Goal: Task Accomplishment & Management: Manage account settings

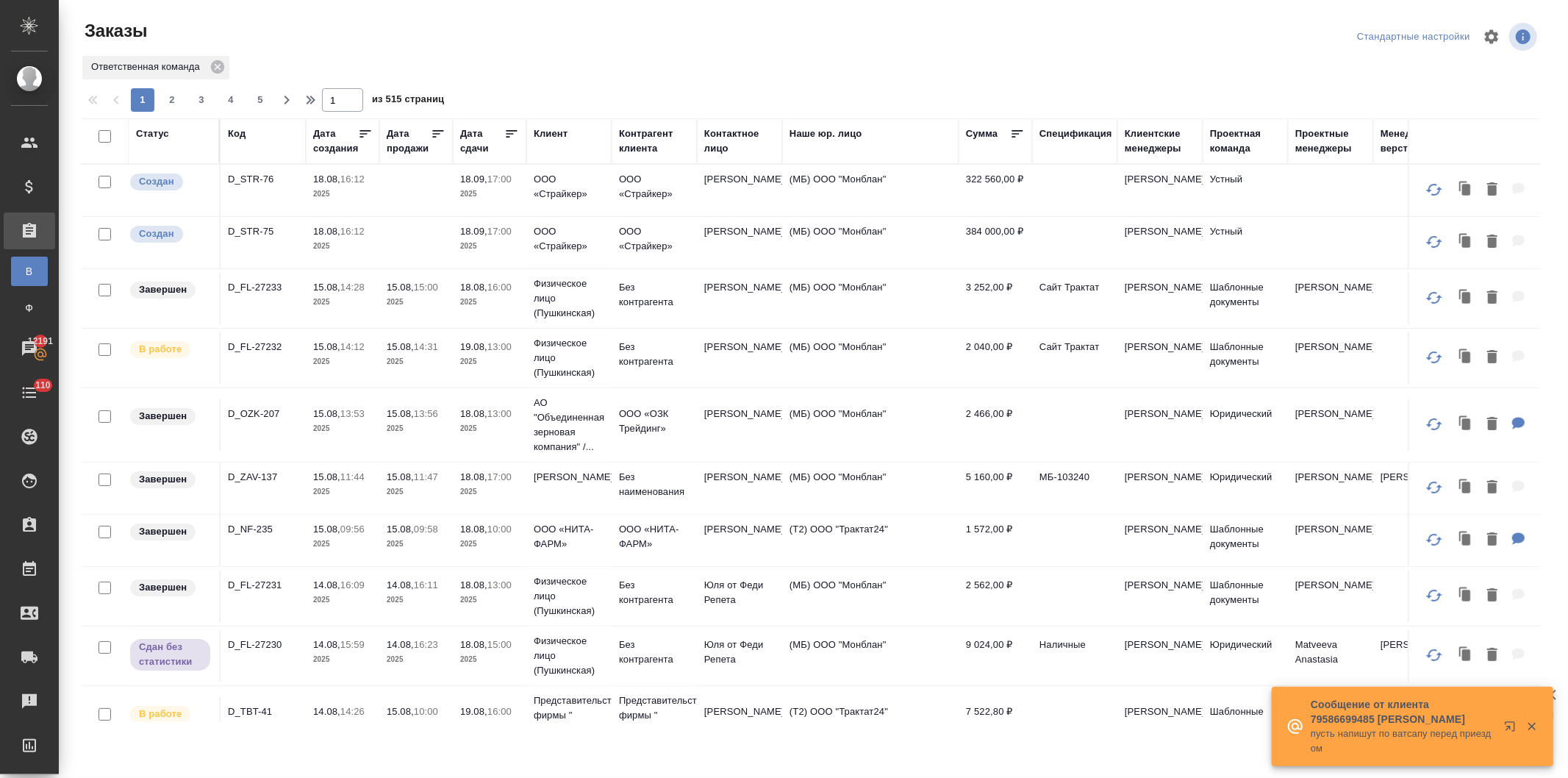
click at [707, 142] on div "Контактное лицо" at bounding box center [739, 141] width 70 height 29
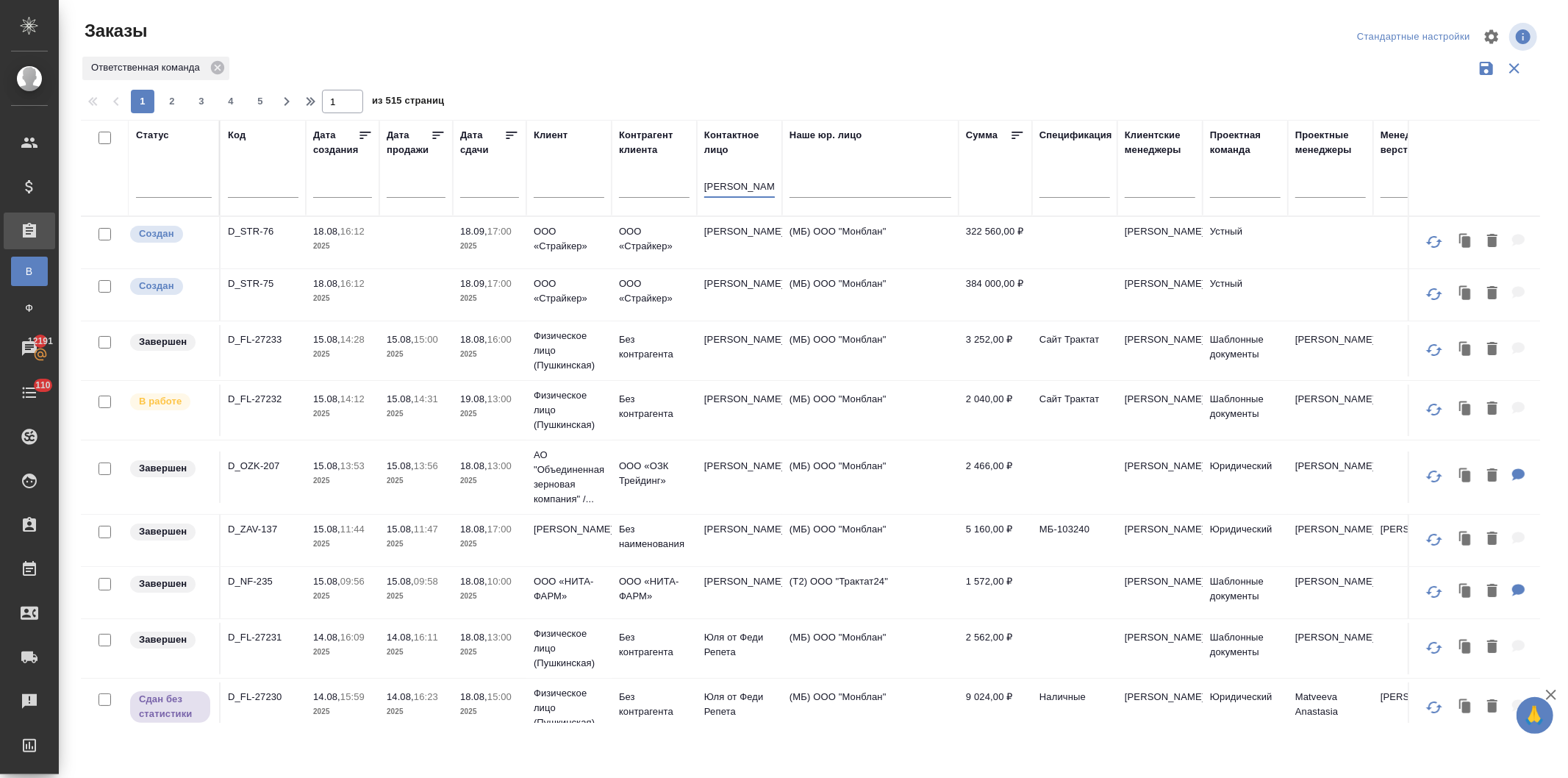
type input "перминова"
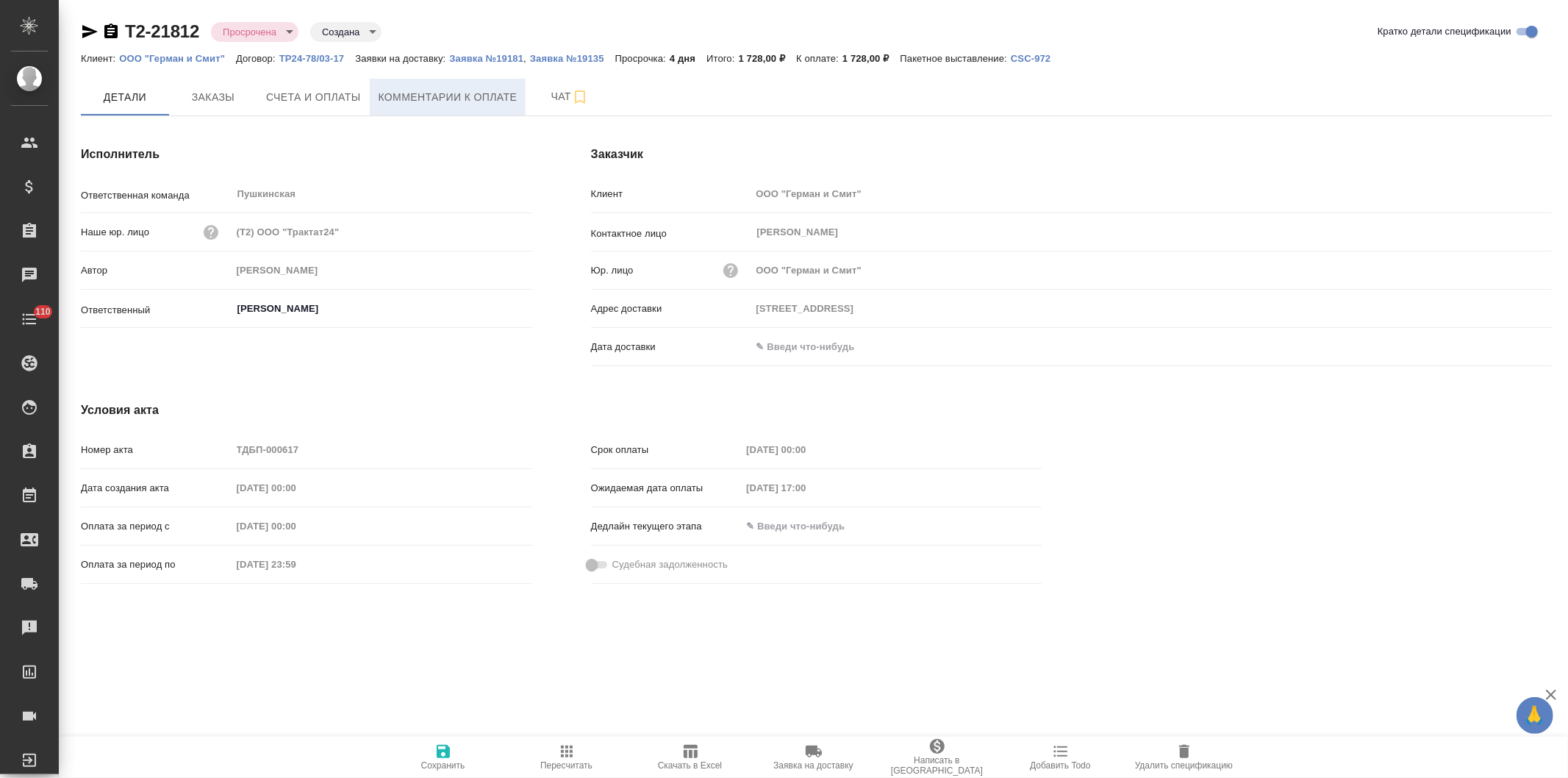
click at [430, 91] on span "Комментарии к оплате" at bounding box center [448, 97] width 139 height 18
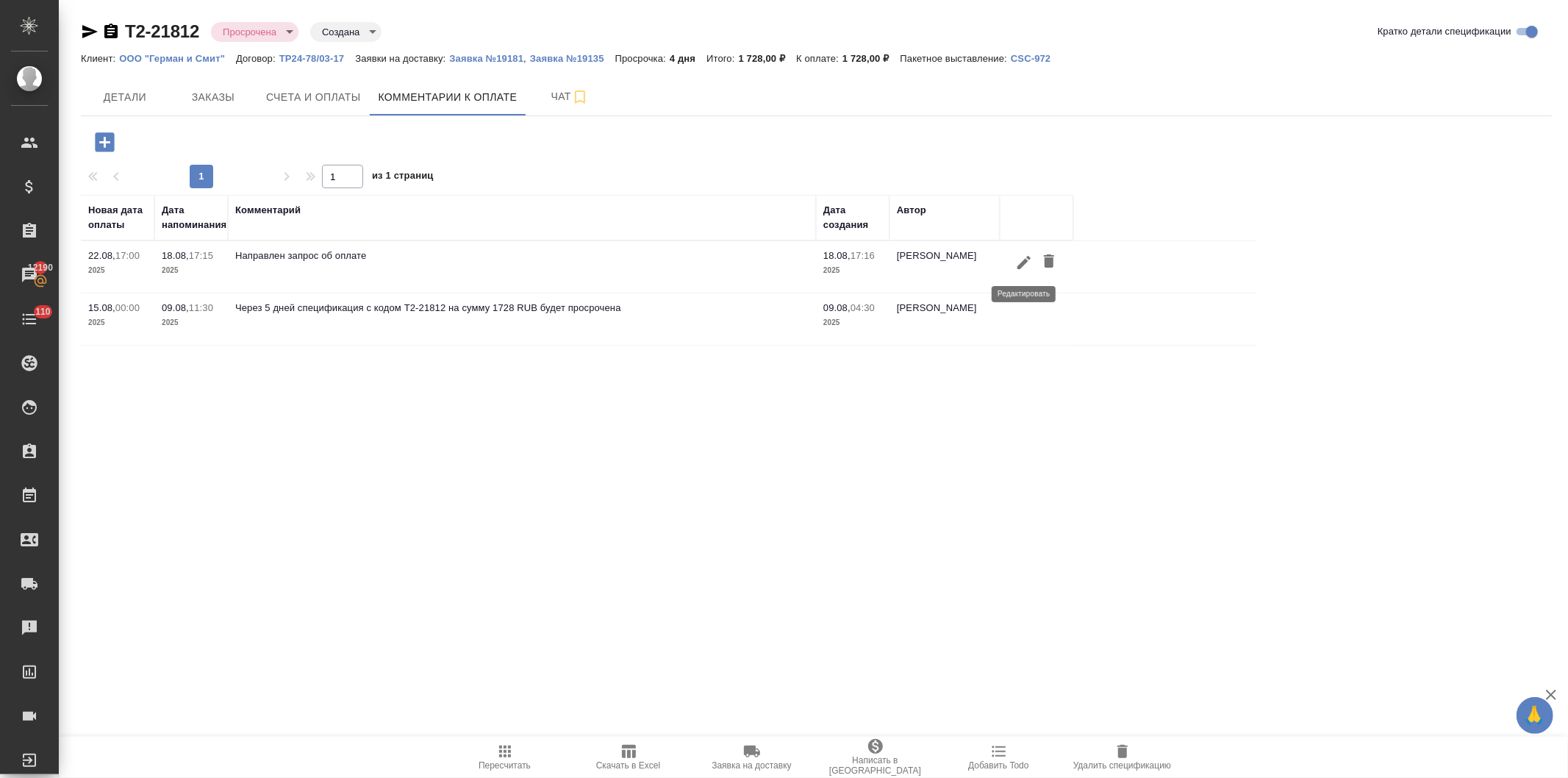
click at [1013, 261] on button "button" at bounding box center [1024, 262] width 25 height 27
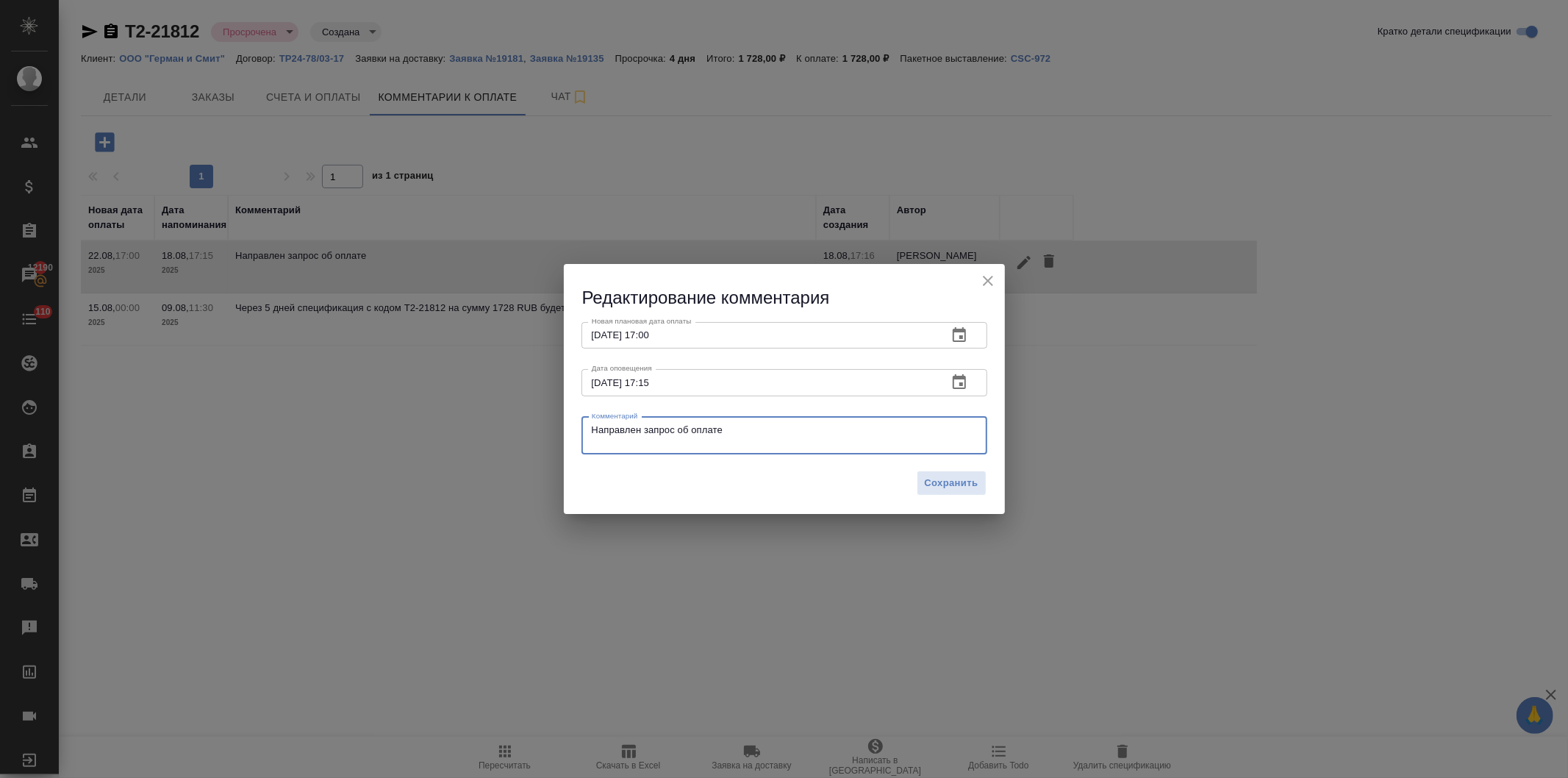
drag, startPoint x: 747, startPoint y: 429, endPoint x: 454, endPoint y: 437, distance: 293.1
click at [454, 437] on div "Редактирование комментария Новая плановая дата оплаты 22.08.2025 17:00 Новая пл…" at bounding box center [784, 389] width 1568 height 778
paste textarea "коро оплатим, бухгалтер в отпуск"
type textarea "Скоро оплатим, бухгалтер в отпуске"
click at [947, 332] on button "button" at bounding box center [960, 335] width 35 height 36
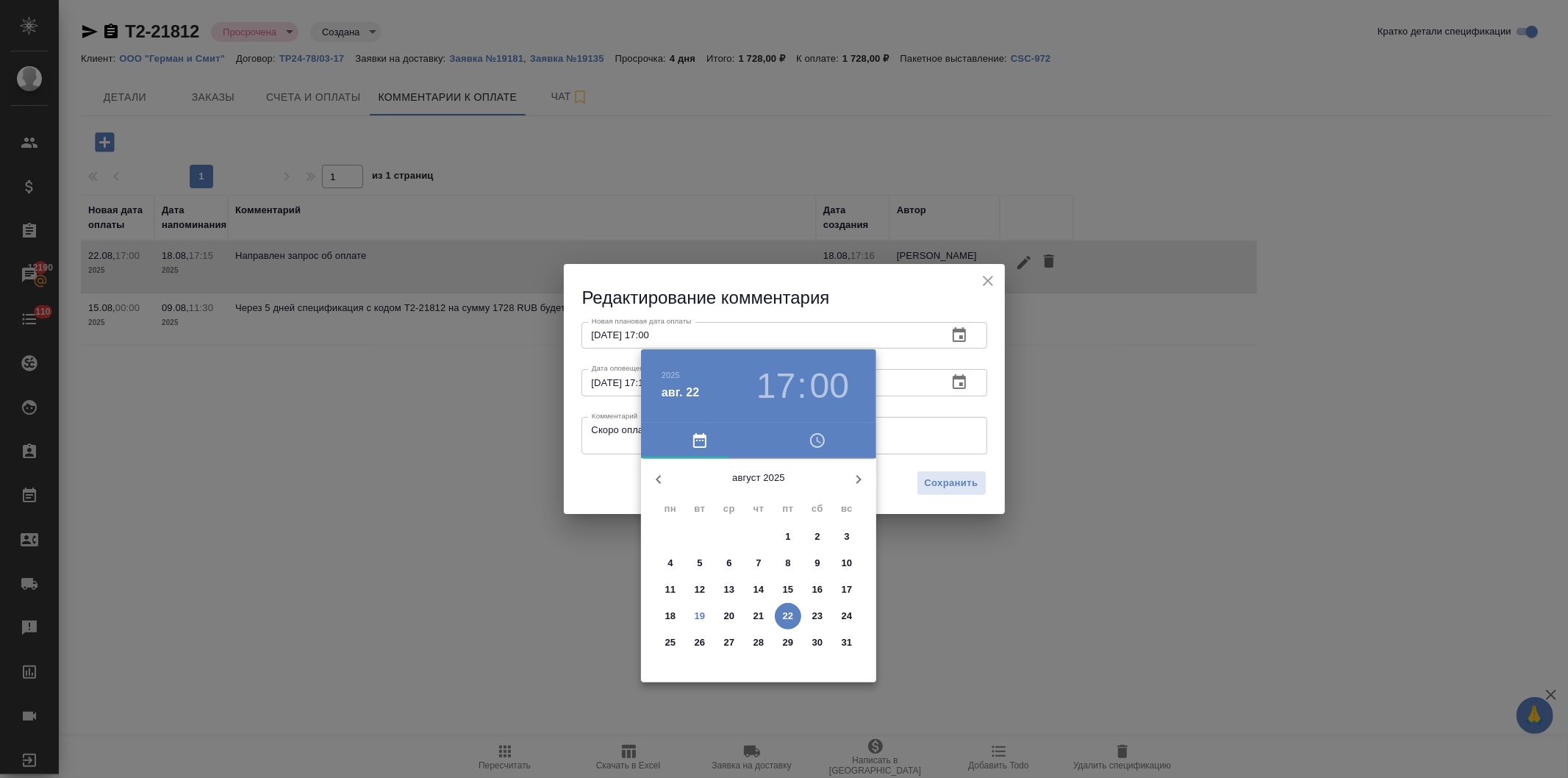
click at [665, 638] on p "25" at bounding box center [670, 642] width 11 height 14
type input "25.08.2025 17:00"
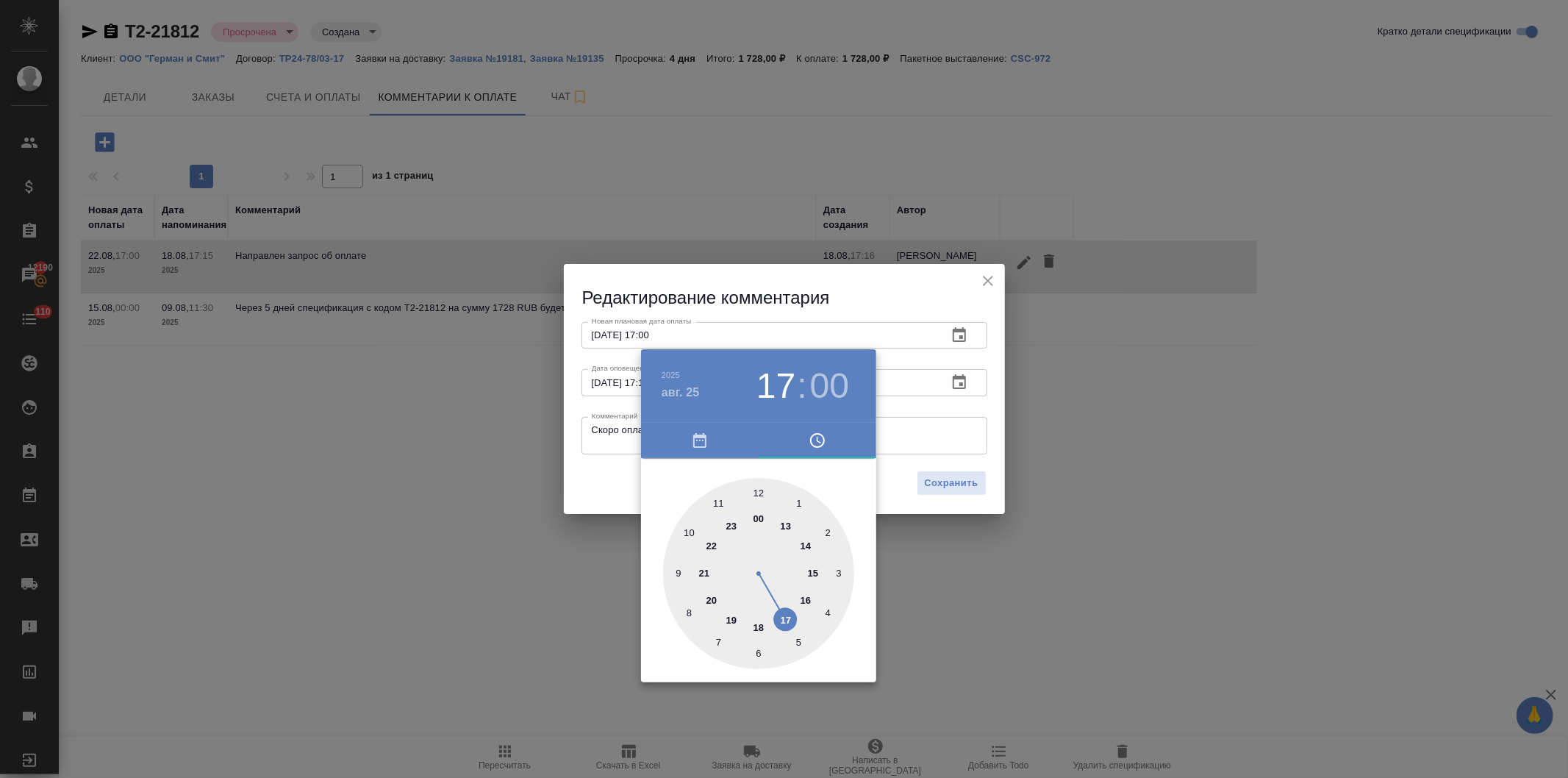
click at [888, 475] on div at bounding box center [784, 389] width 1568 height 778
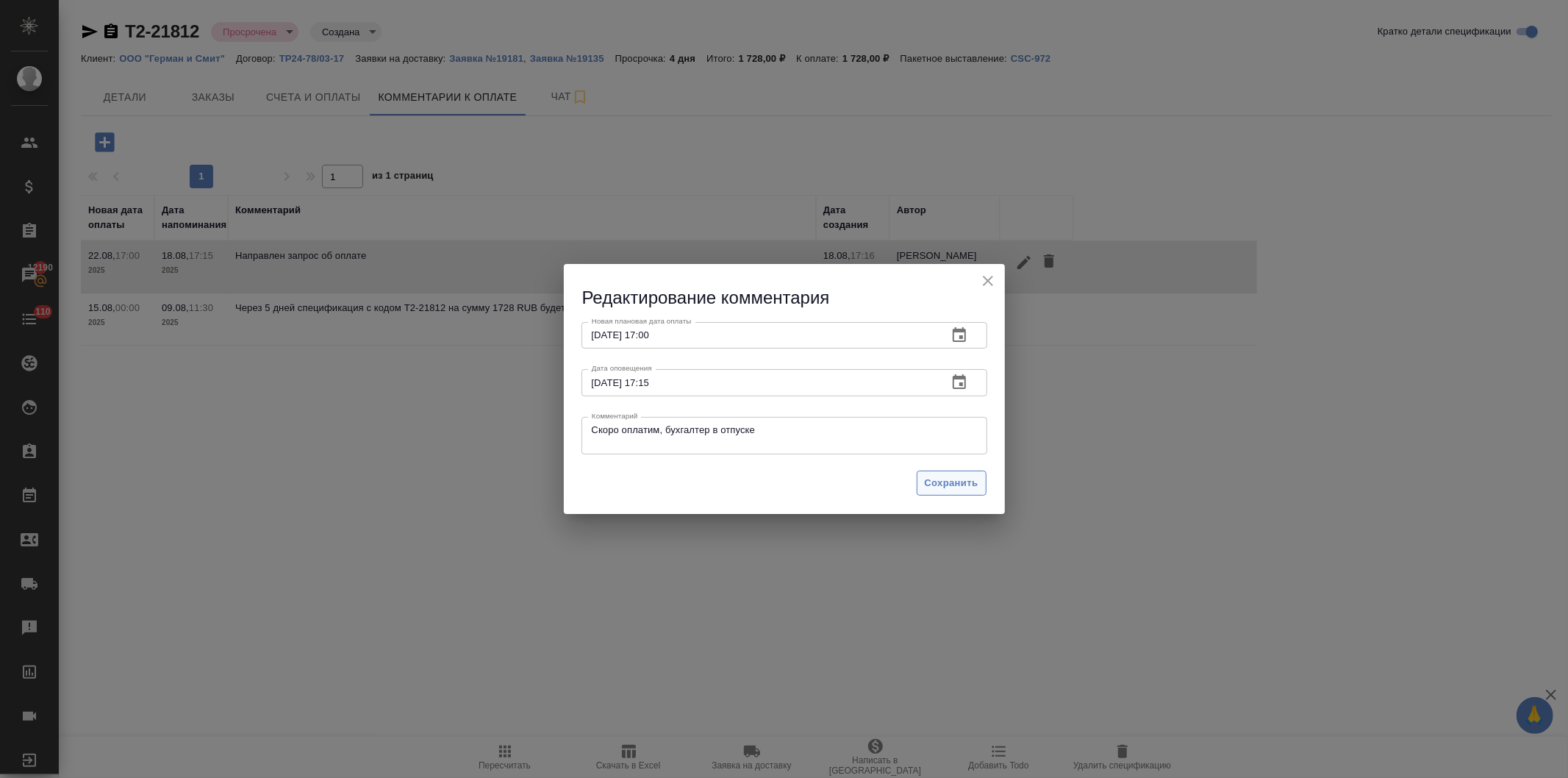
click at [931, 480] on span "Сохранить" at bounding box center [951, 483] width 54 height 17
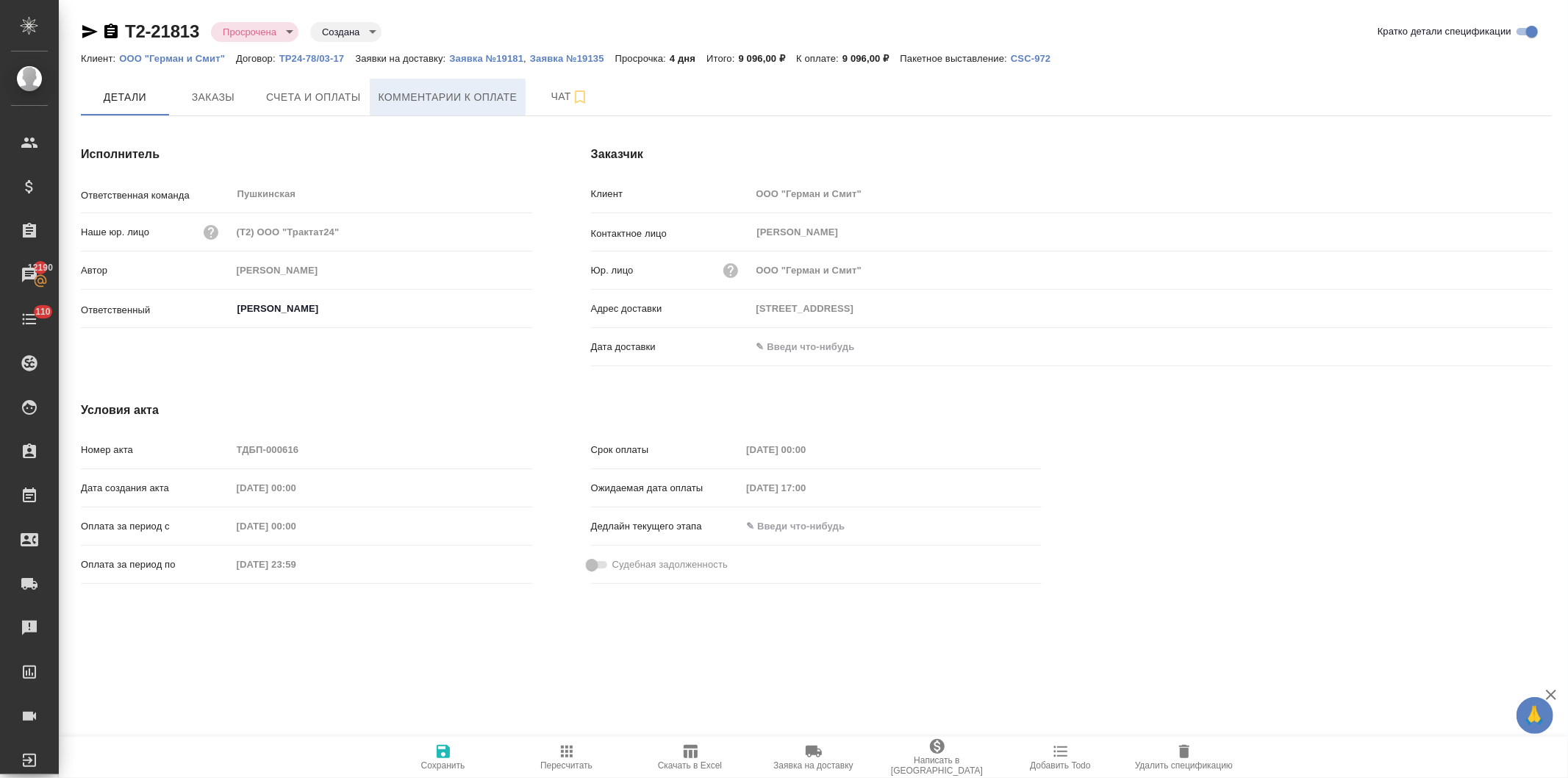
click at [417, 98] on span "Комментарии к оплате" at bounding box center [448, 97] width 139 height 18
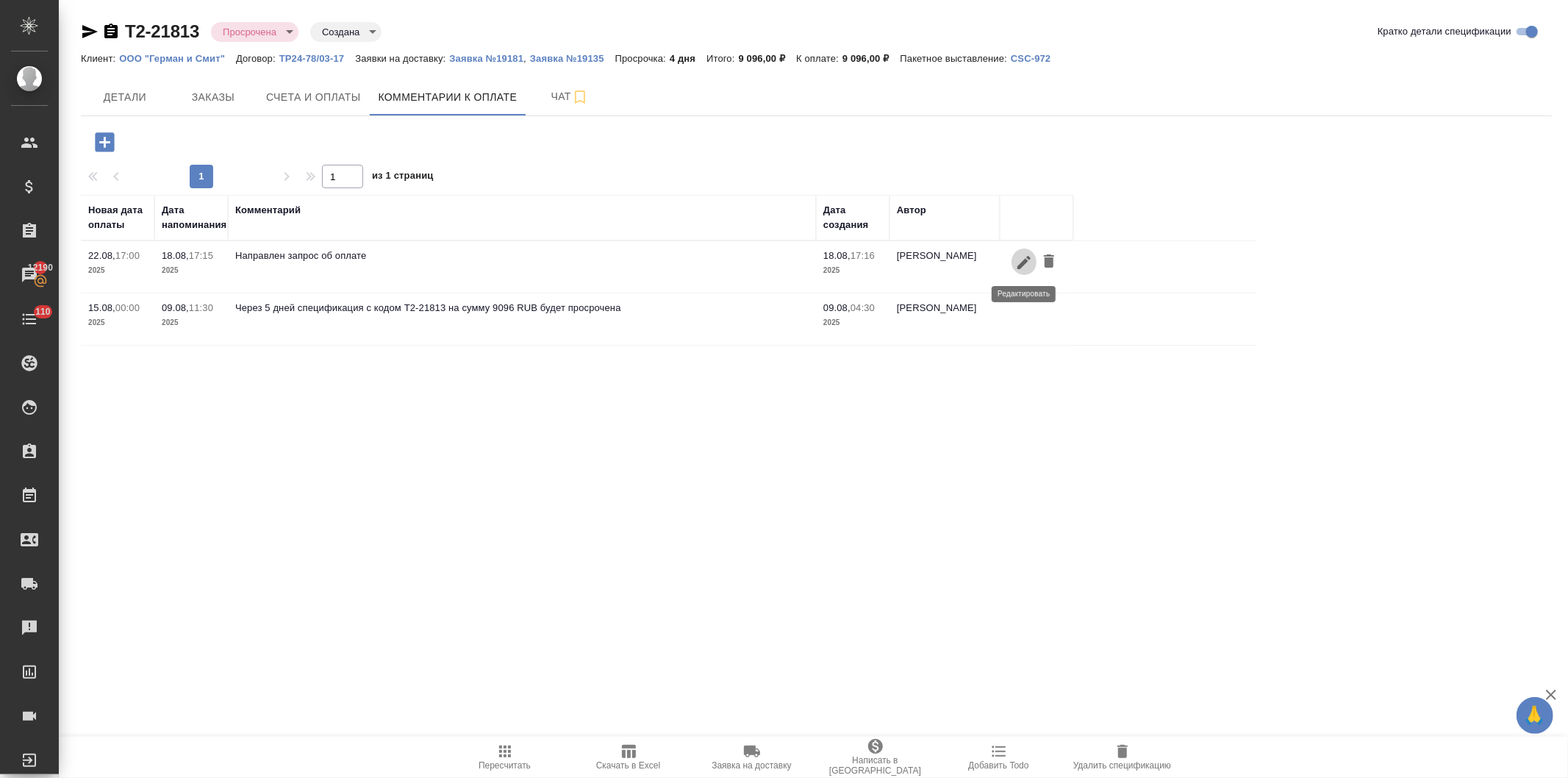
click at [1018, 261] on icon "button" at bounding box center [1024, 262] width 17 height 17
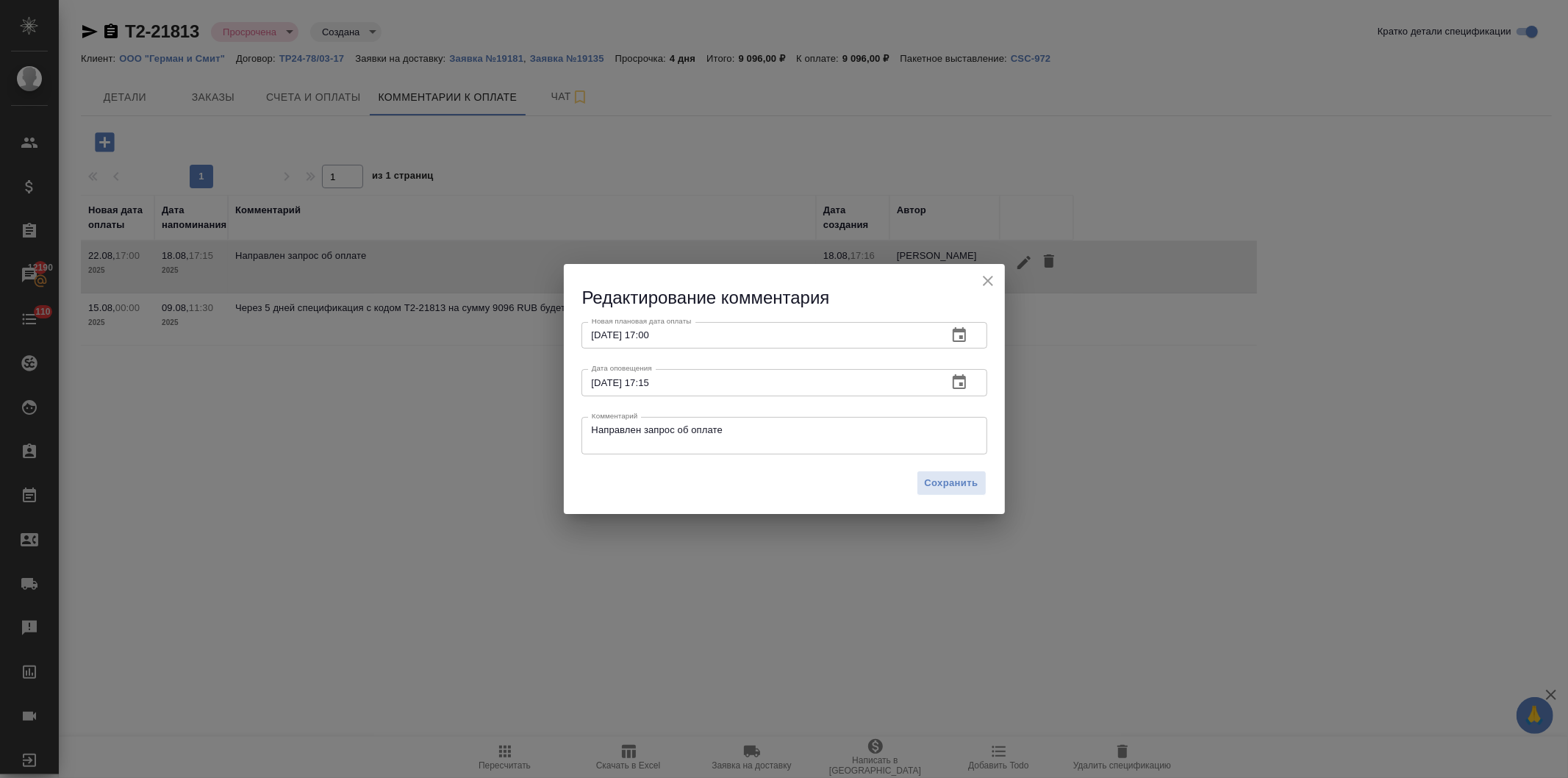
click at [950, 335] on icon "button" at bounding box center [959, 335] width 17 height 17
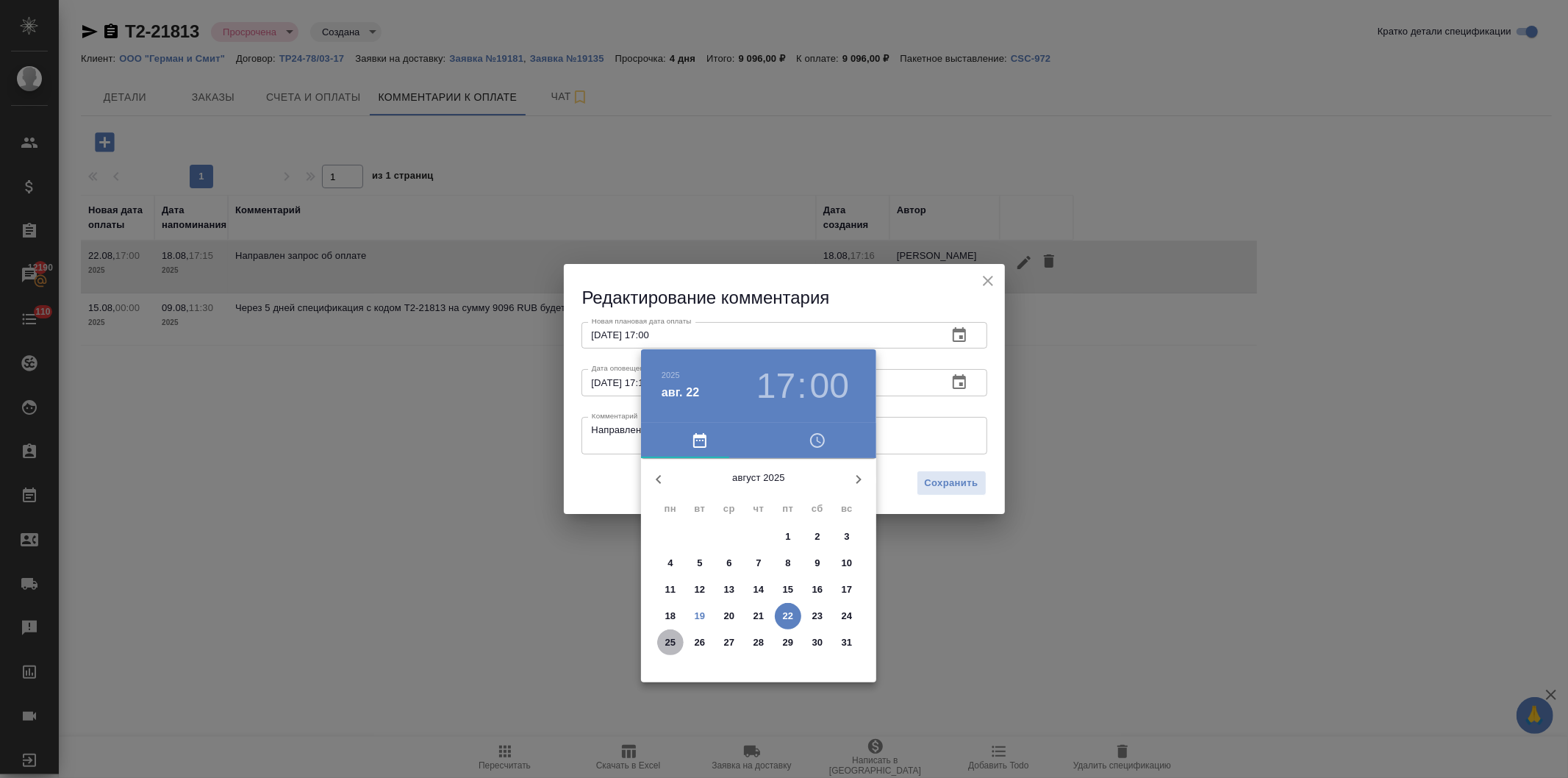
click at [663, 638] on span "25" at bounding box center [670, 642] width 26 height 14
type input "25.08.2025 17:00"
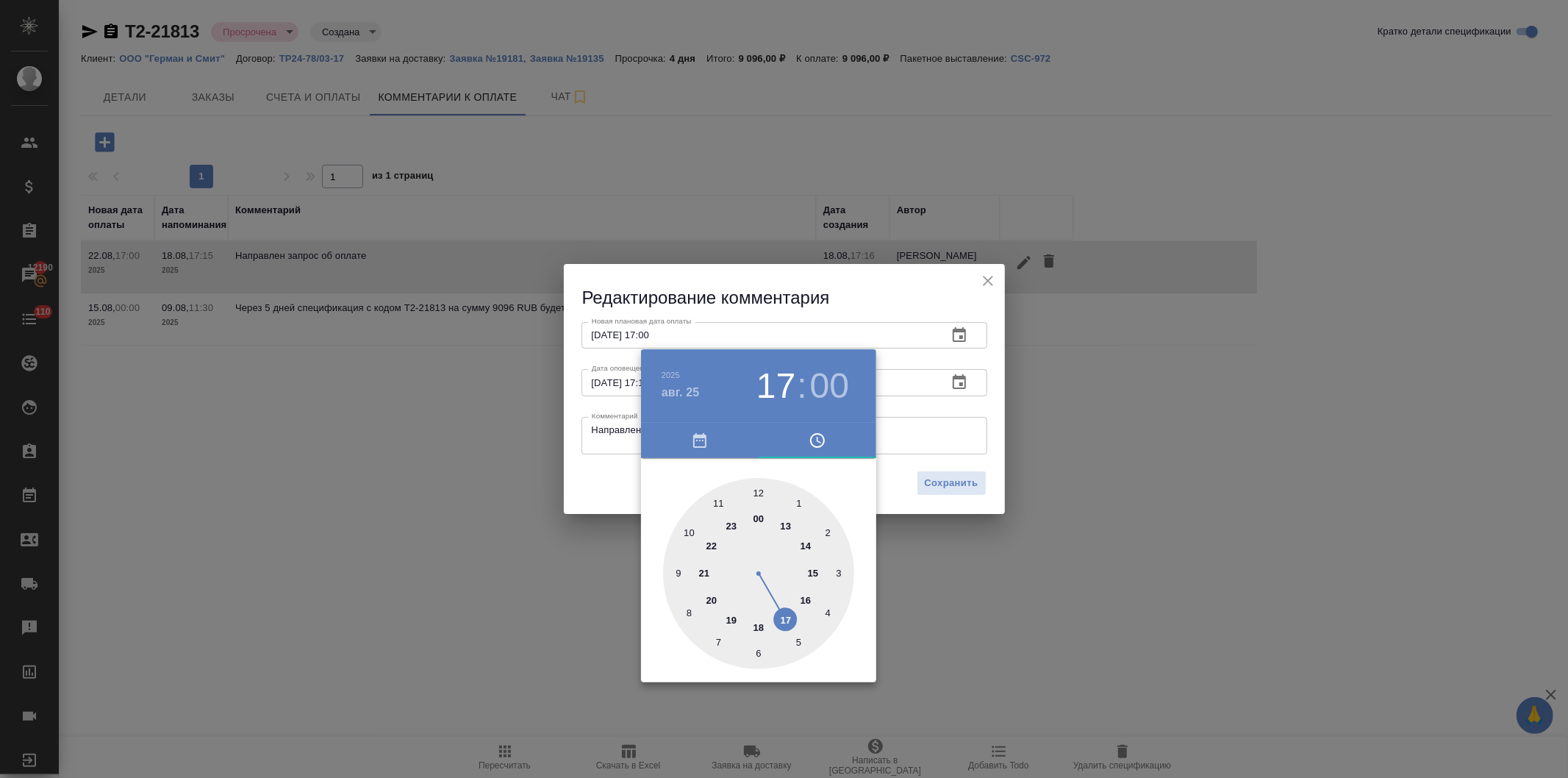
click at [866, 286] on div at bounding box center [784, 389] width 1568 height 778
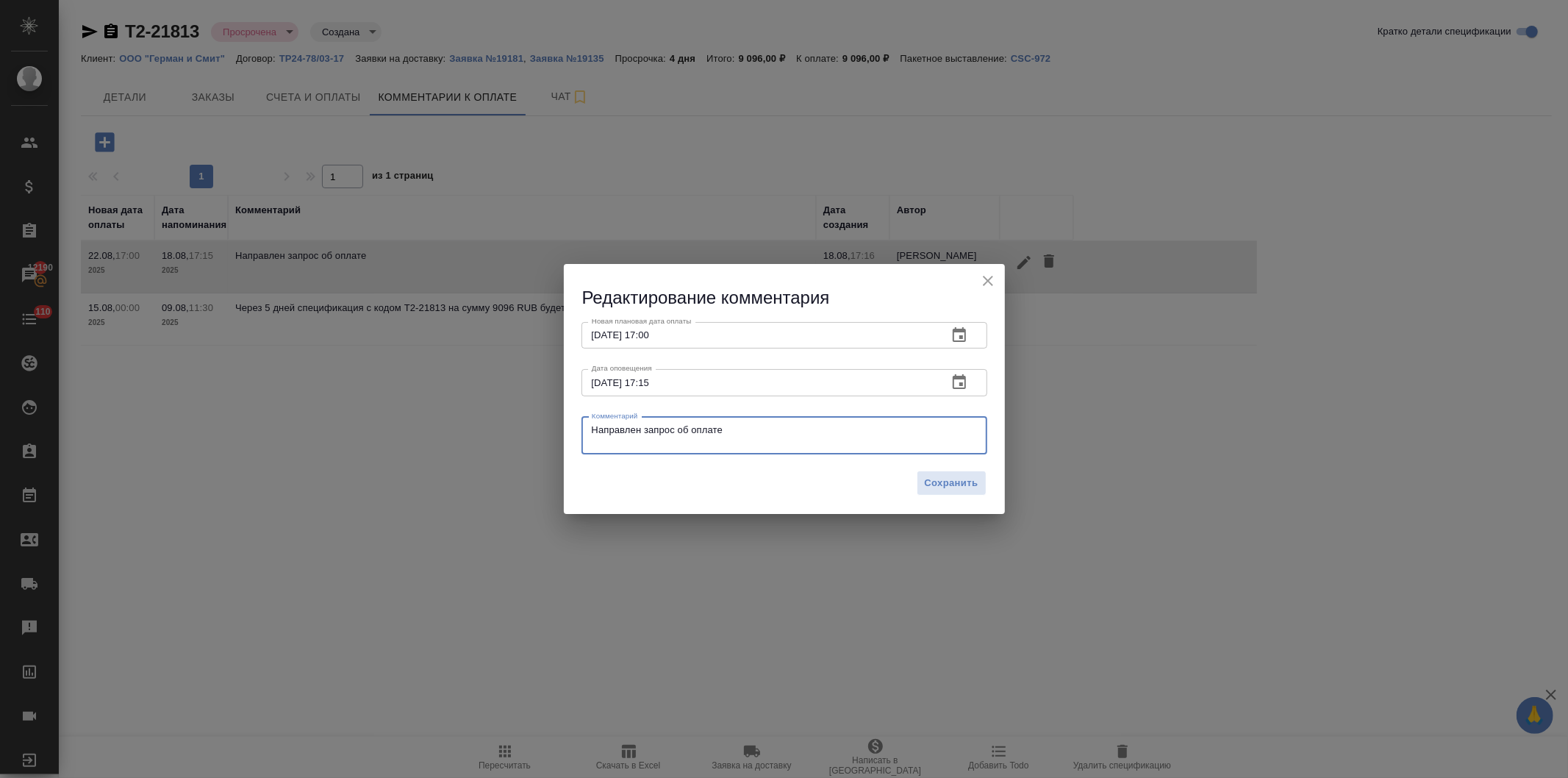
drag, startPoint x: 735, startPoint y: 430, endPoint x: 552, endPoint y: 454, distance: 184.6
click at [560, 456] on div "Редактирование комментария Новая плановая дата оплаты 25.08.2025 17:00 Новая пл…" at bounding box center [784, 389] width 1568 height 778
paste textarea "коро оплатим, бухгалтер в отпуск"
type textarea "Скоро оплатим, бухгалтер в отпуске"
click at [946, 476] on span "Сохранить" at bounding box center [951, 483] width 54 height 17
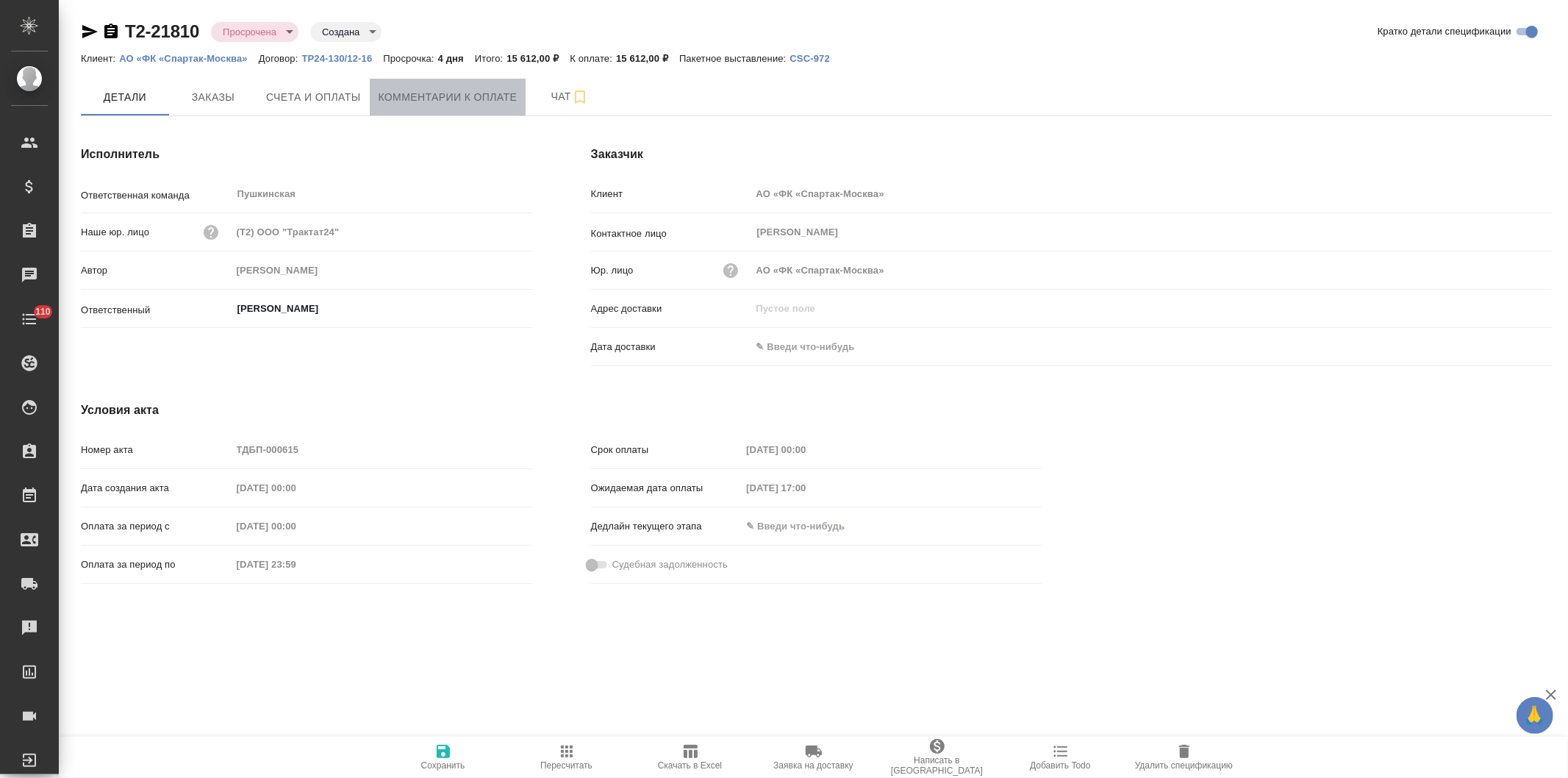
click at [432, 92] on span "Комментарии к оплате" at bounding box center [448, 97] width 139 height 18
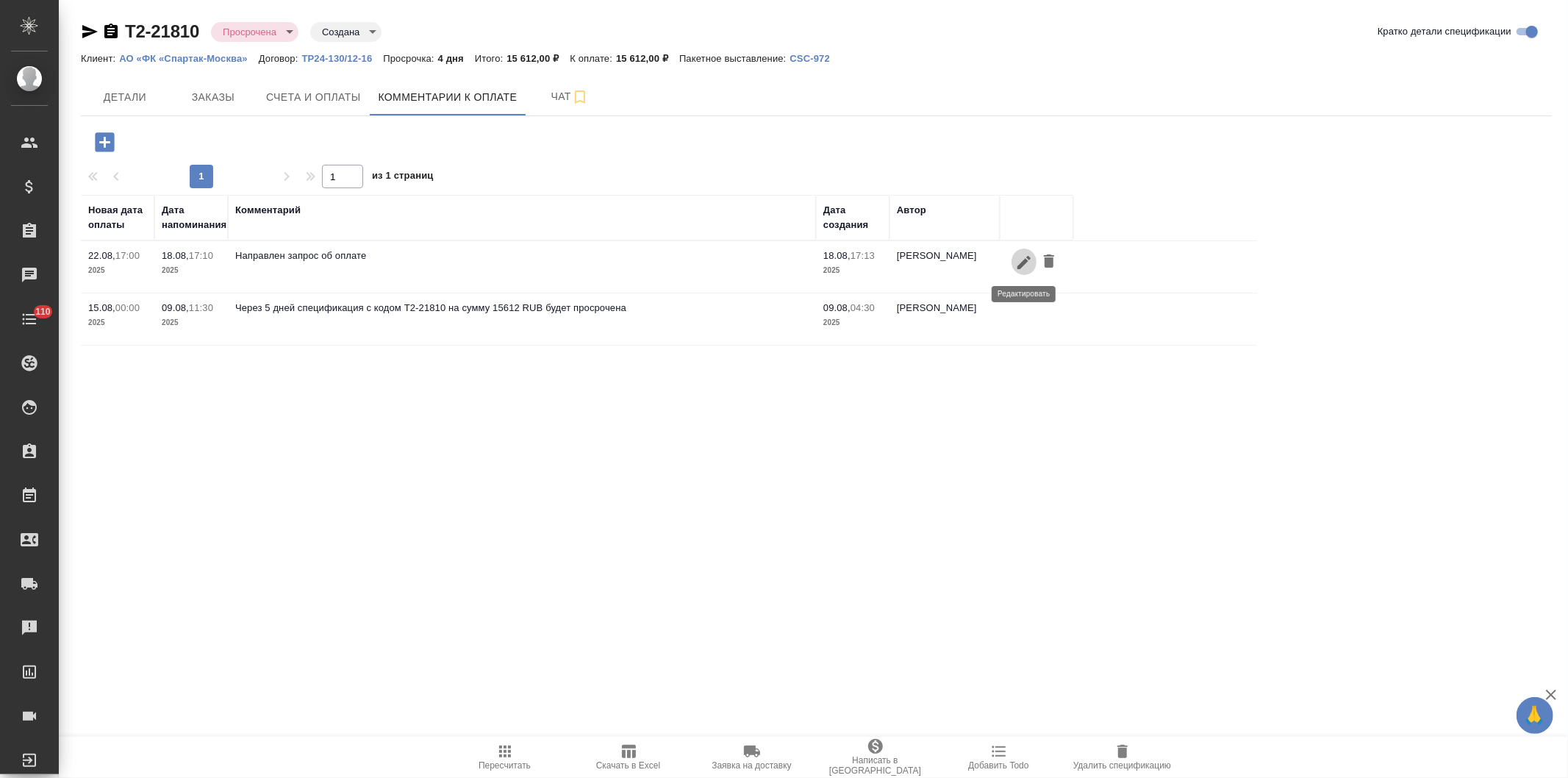
click at [1020, 259] on icon "button" at bounding box center [1024, 262] width 17 height 17
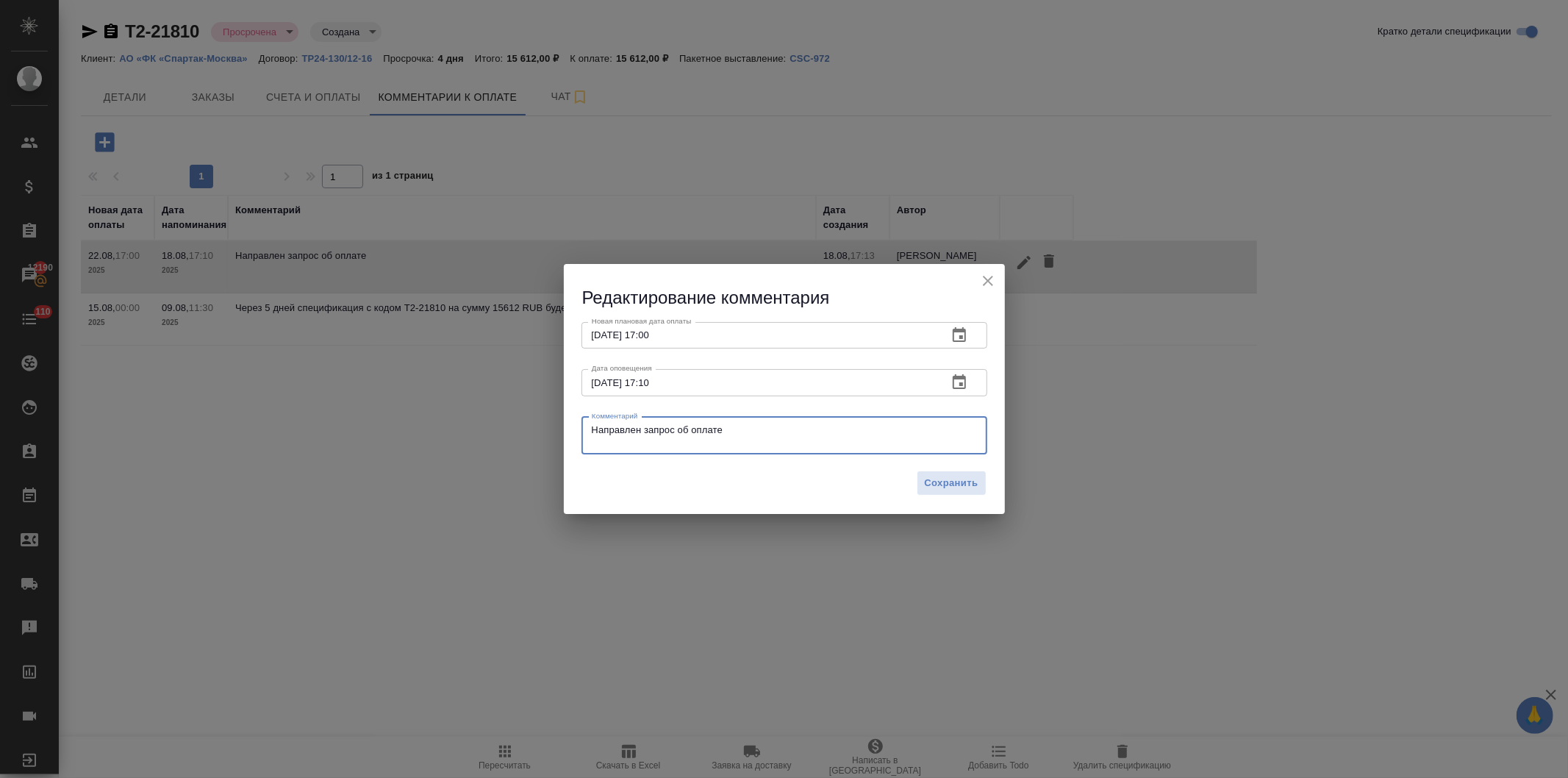
drag, startPoint x: 737, startPoint y: 443, endPoint x: 457, endPoint y: 452, distance: 280.1
click at [457, 452] on div "Редактирование комментария Новая плановая дата оплаты 22.08.2025 17:00 Новая пл…" at bounding box center [784, 389] width 1568 height 778
paste textarea "осмотрела статус заявки на оплату, сумма поступит Вам в ближайшие 1-2 дня. Спас…"
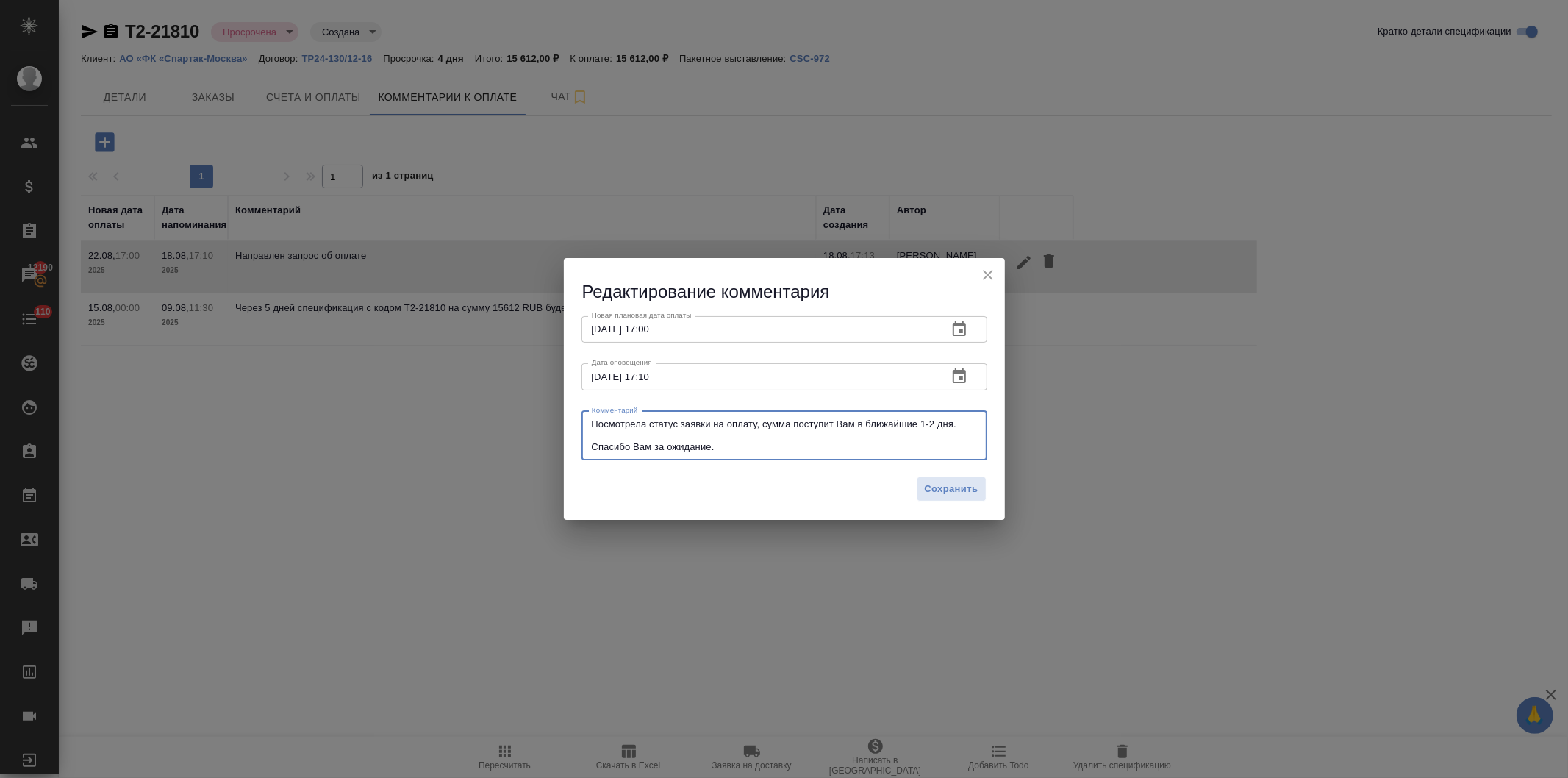
click at [593, 431] on textarea "Посмотрела статус заявки на оплату, сумма поступит Вам в ближайшие 1-2 дня. Спа…" at bounding box center [784, 435] width 385 height 34
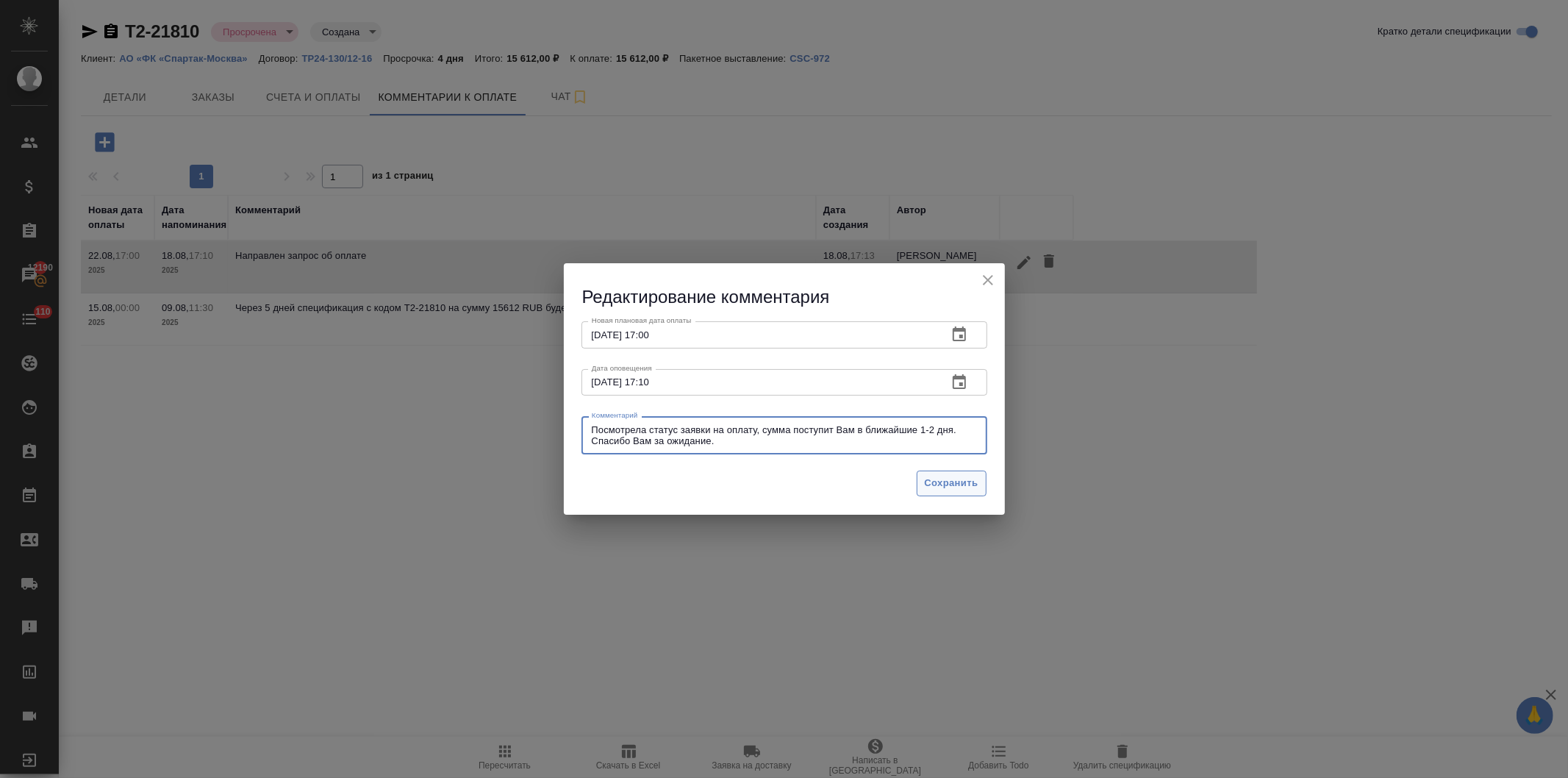
type textarea "Посмотрела статус заявки на оплату, сумма поступит Вам в ближайшие 1-2 дня. Спа…"
click at [943, 480] on span "Сохранить" at bounding box center [951, 483] width 54 height 17
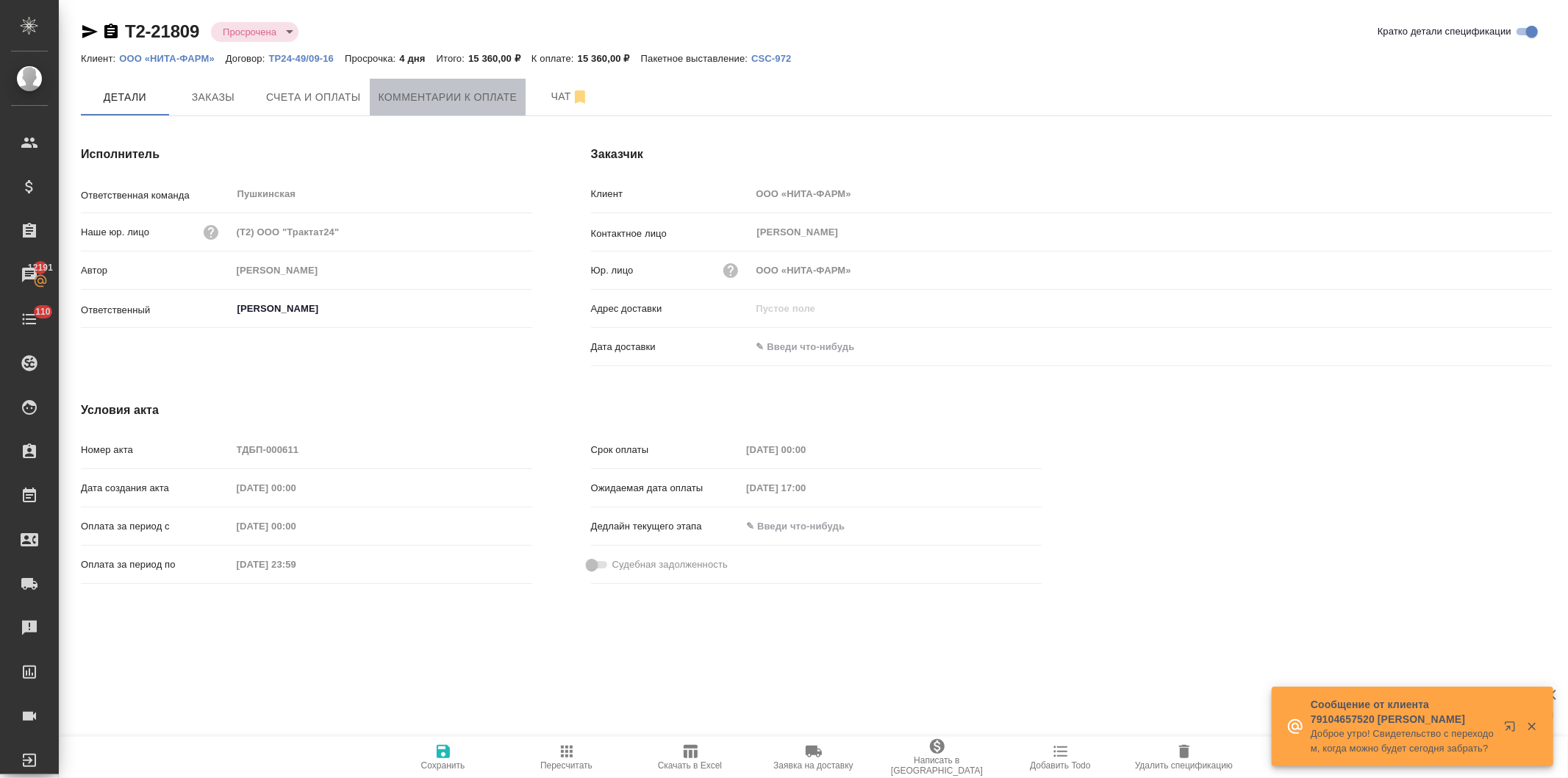
click at [454, 89] on span "Комментарии к оплате" at bounding box center [448, 97] width 139 height 18
click at [457, 94] on span "Комментарии к оплате" at bounding box center [448, 97] width 139 height 18
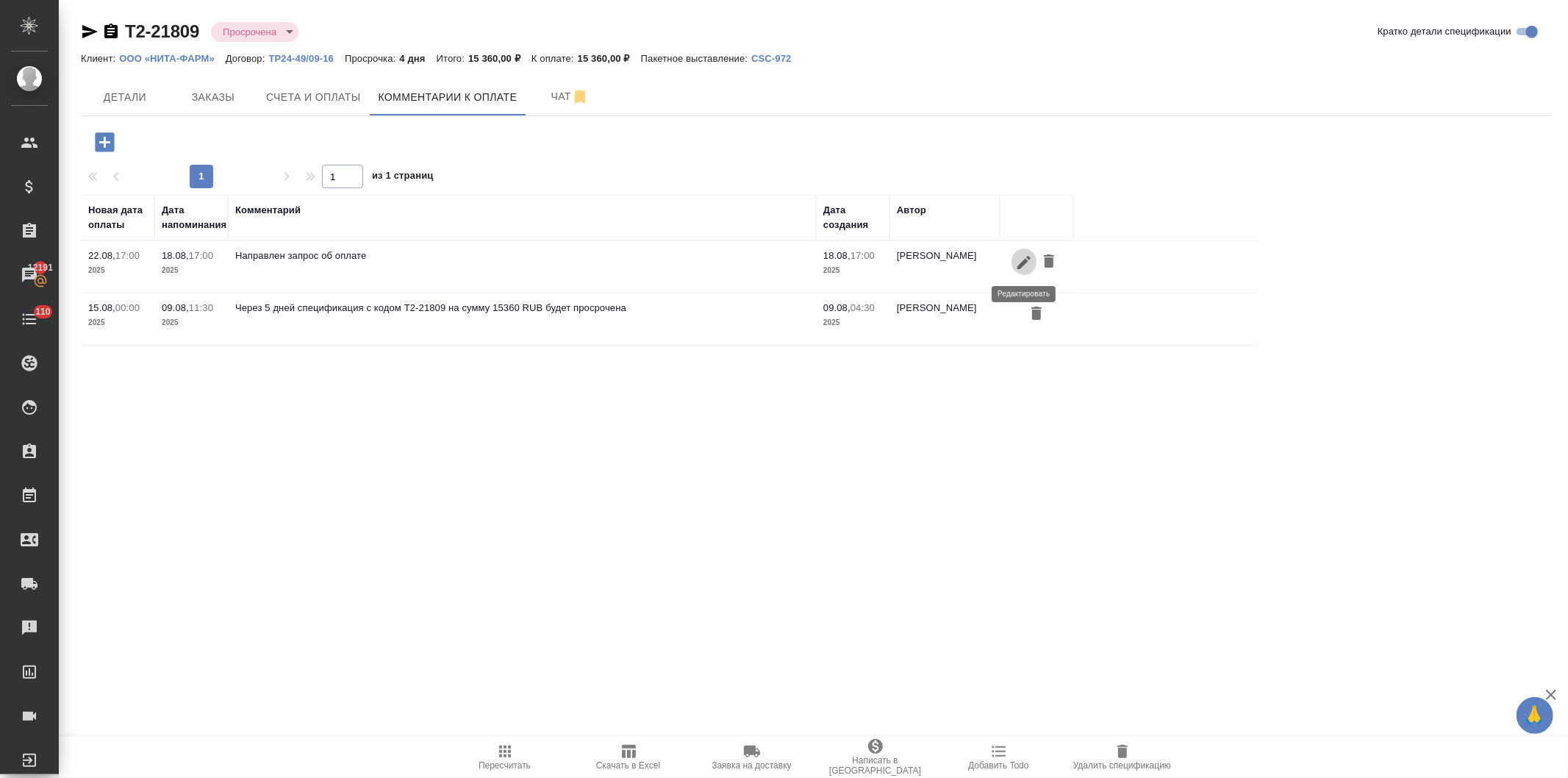
click at [1013, 259] on button "button" at bounding box center [1024, 262] width 25 height 27
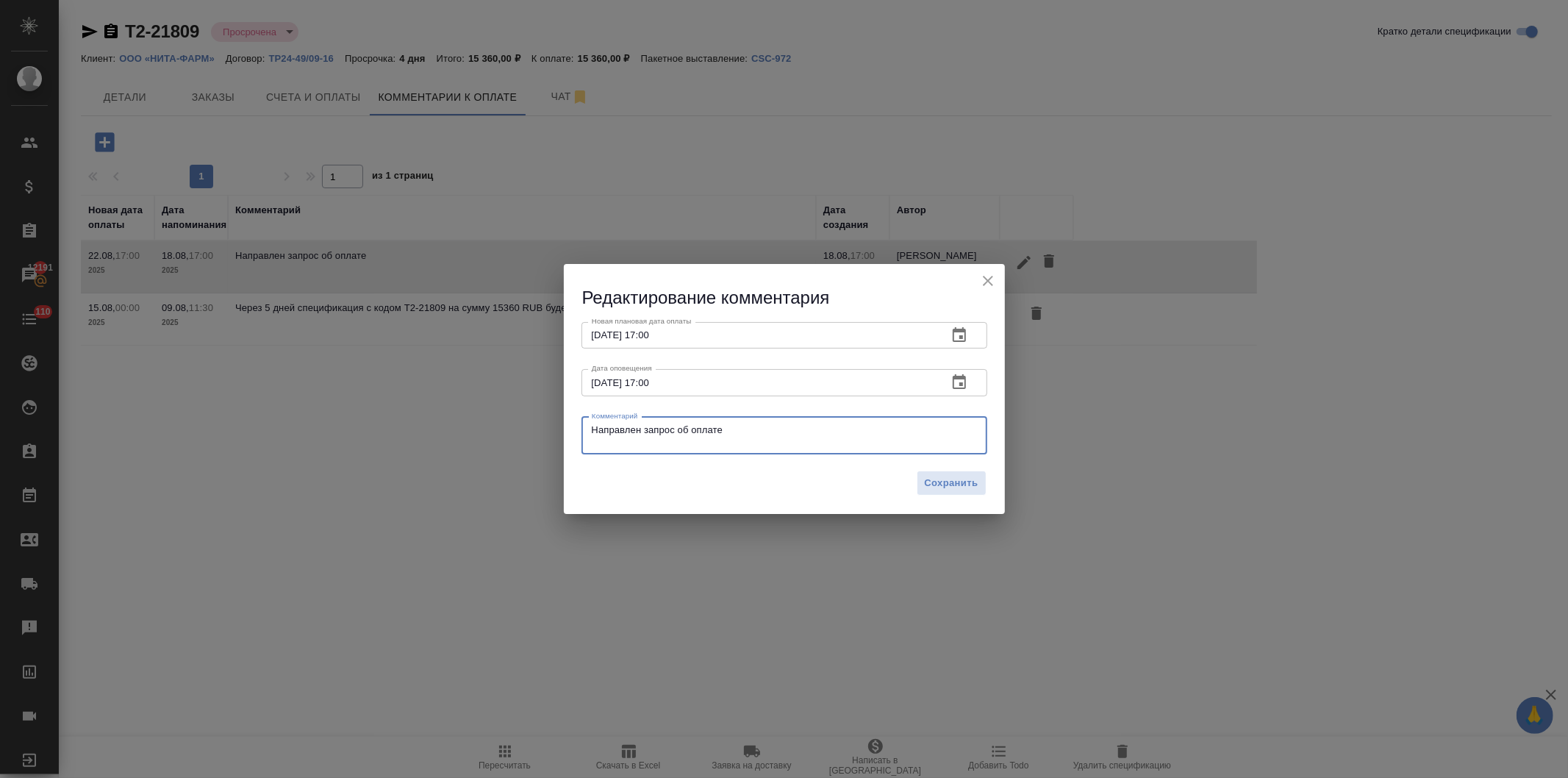
drag, startPoint x: 754, startPoint y: 437, endPoint x: 535, endPoint y: 444, distance: 219.1
click at [535, 444] on div "Редактирование комментария Новая плановая дата оплаты [DATE] 17:00 Новая планов…" at bounding box center [784, 389] width 1568 height 778
paste textarea "звиняюсь за задержку с оплатой, с [DATE] у нас произошел переход с одной почты …"
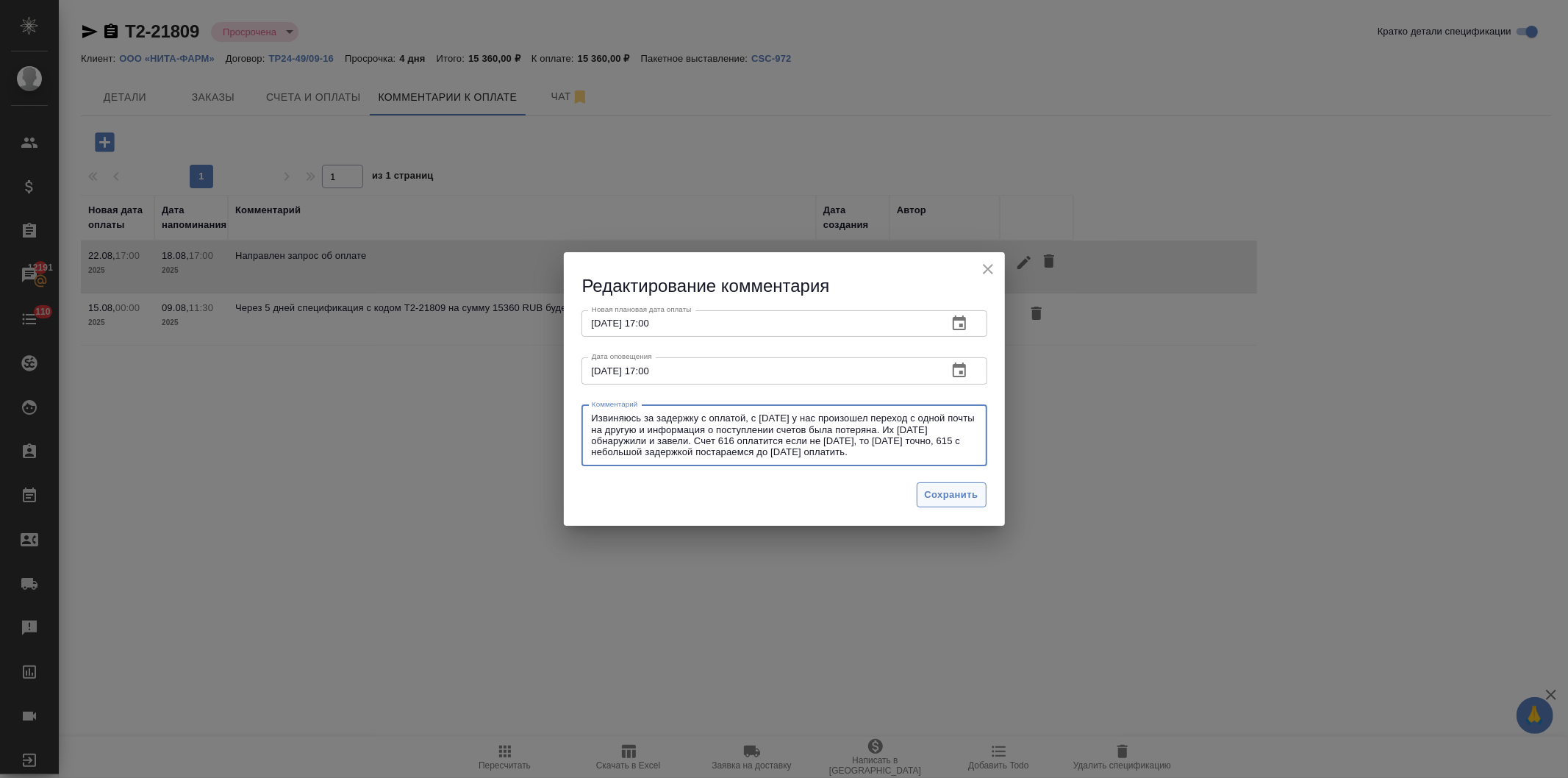
type textarea "Извиняюсь за задержку с оплатой, с [DATE] у нас произошел переход с одной почты…"
click at [960, 488] on span "Сохранить" at bounding box center [951, 496] width 54 height 17
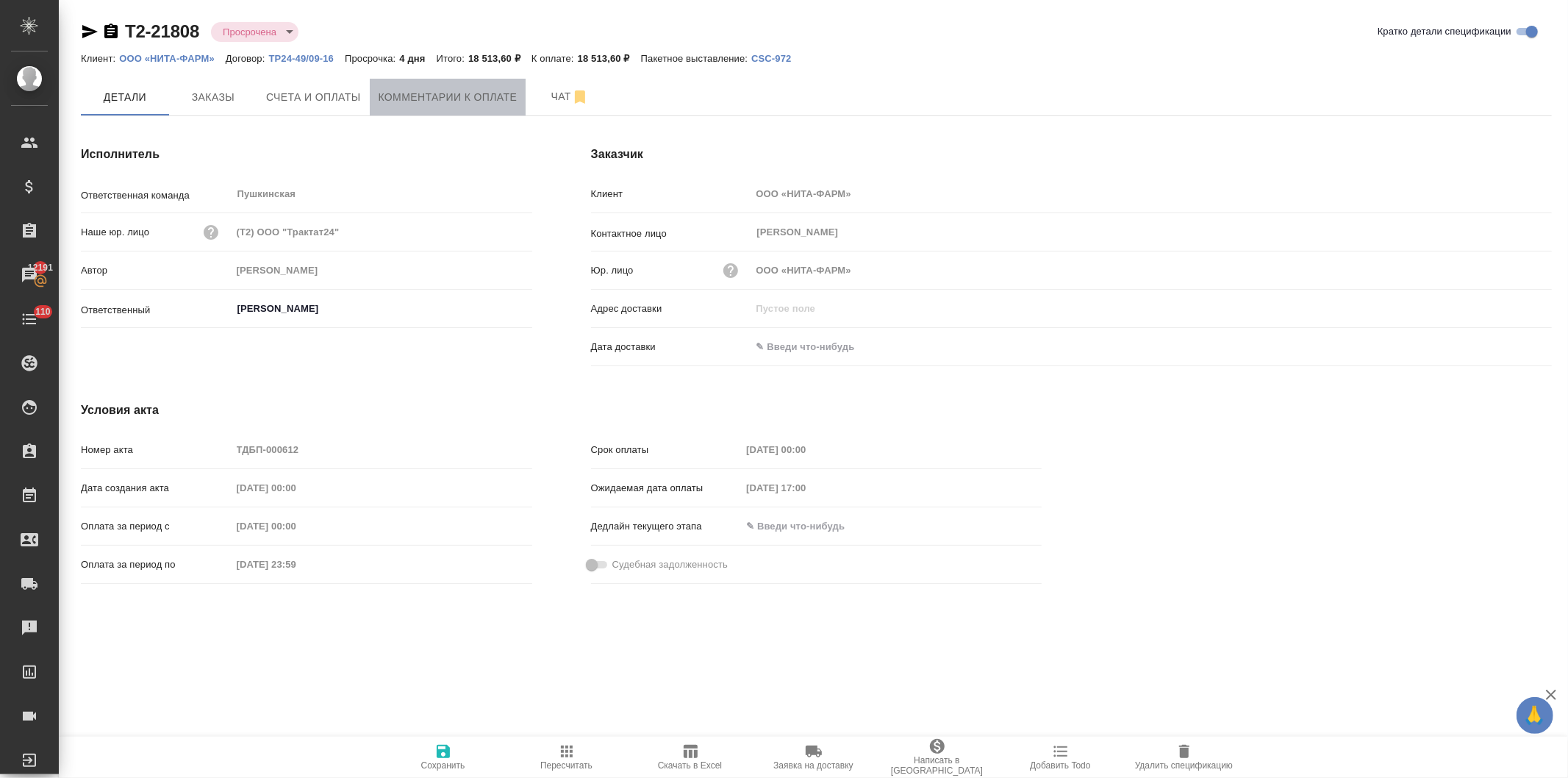
click at [401, 97] on span "Комментарии к оплате" at bounding box center [448, 97] width 139 height 18
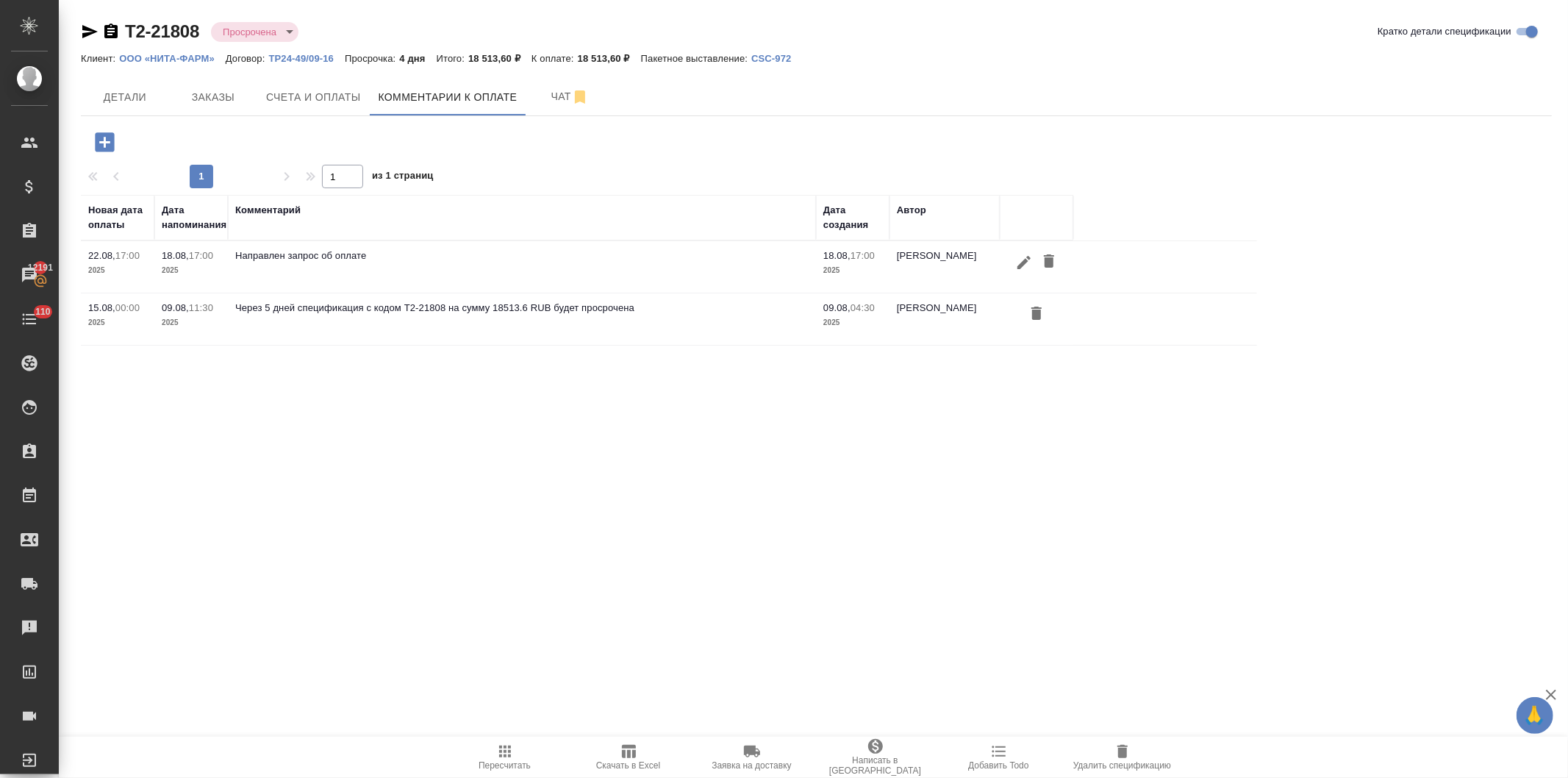
click at [1015, 258] on icon "button" at bounding box center [1024, 262] width 17 height 17
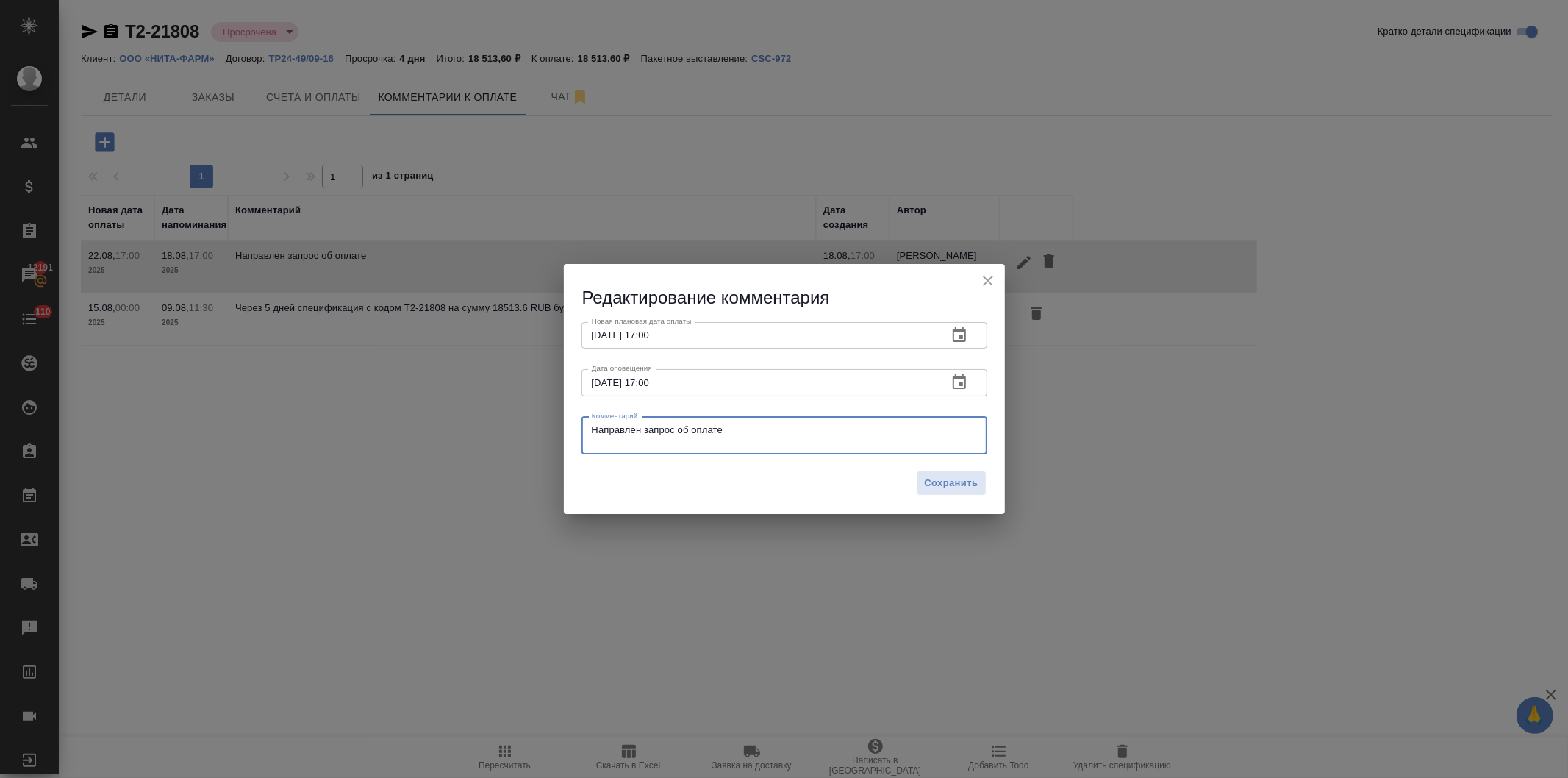
drag, startPoint x: 747, startPoint y: 433, endPoint x: 517, endPoint y: 431, distance: 230.0
click at [518, 431] on div "Редактирование комментария Новая плановая дата оплаты [DATE] 17:00 Новая планов…" at bounding box center [784, 389] width 1568 height 778
paste textarea "звиняюсь за задержку с оплатой, с [DATE] у нас произошел переход с одной почты …"
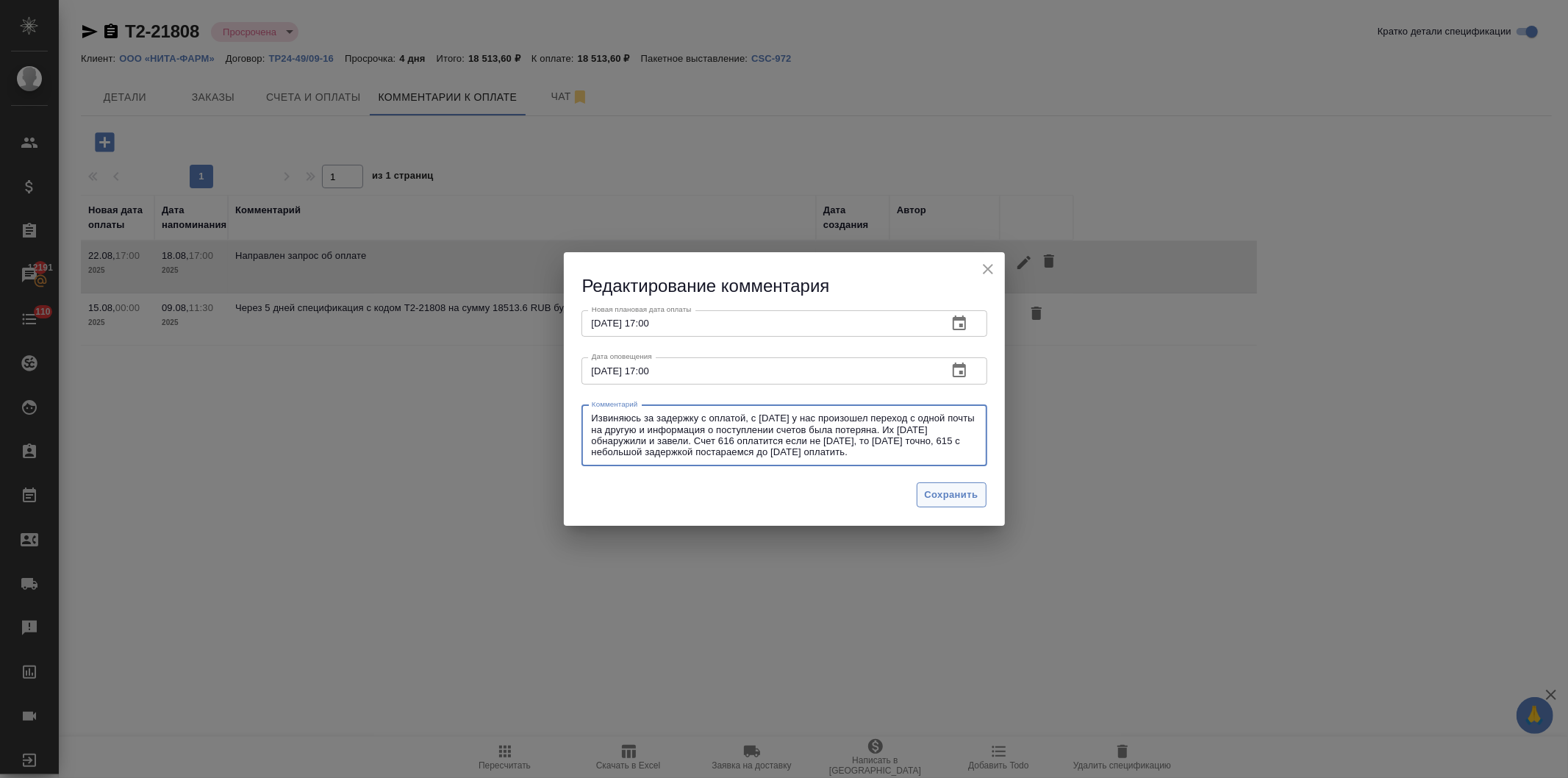
type textarea "Извиняюсь за задержку с оплатой, с [DATE] у нас произошел переход с одной почты…"
click at [941, 495] on span "Сохранить" at bounding box center [951, 496] width 54 height 17
